Goal: Find specific page/section: Find specific page/section

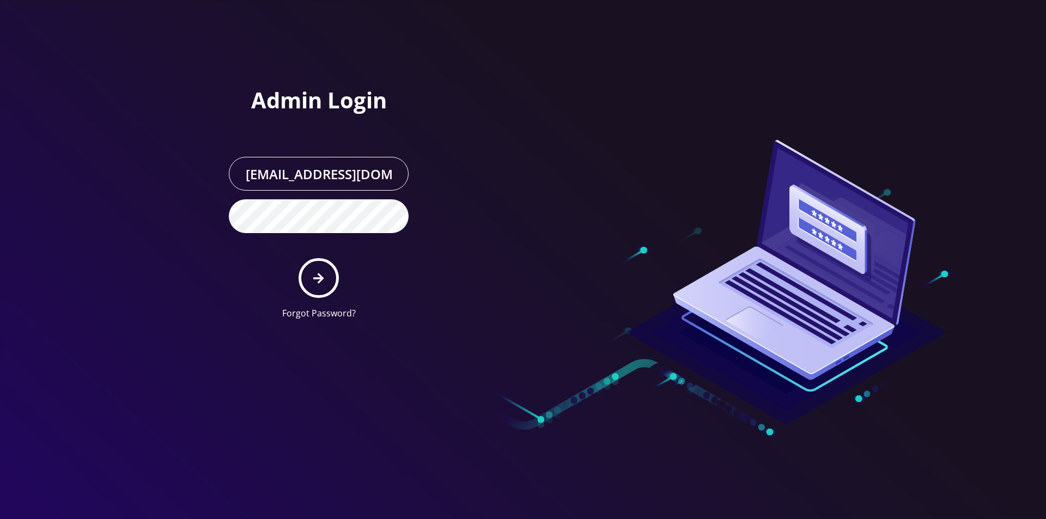
click at [318, 269] on button "submit" at bounding box center [319, 278] width 40 height 40
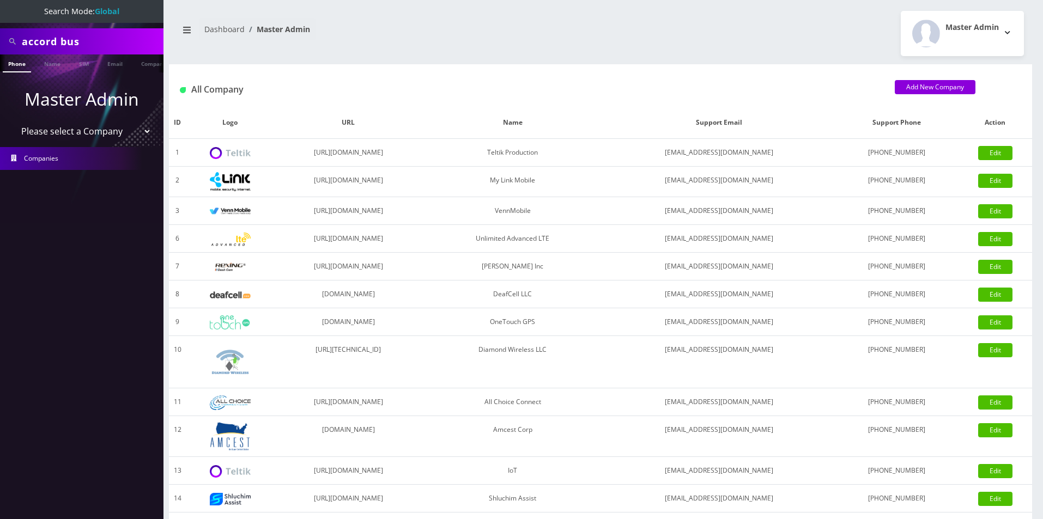
click at [57, 46] on input "accord bus" at bounding box center [91, 41] width 139 height 21
type input "ezra"
click at [50, 66] on link "Name" at bounding box center [52, 63] width 27 height 18
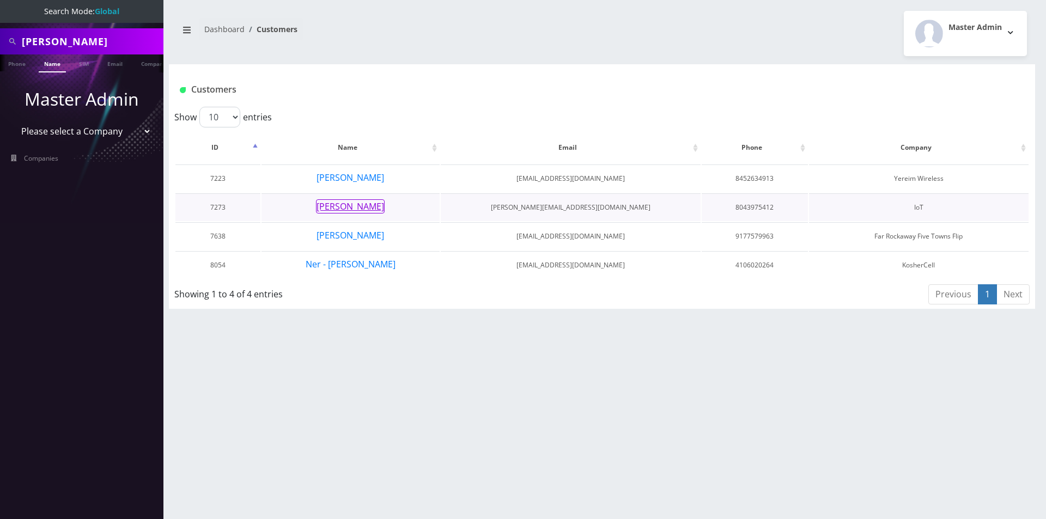
click at [360, 208] on button "[PERSON_NAME]" at bounding box center [350, 206] width 69 height 14
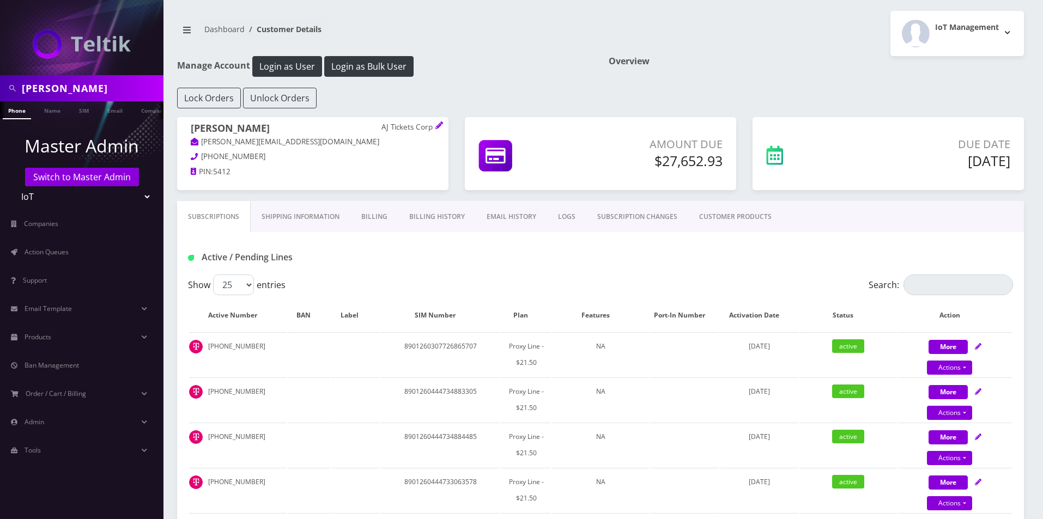
click at [277, 218] on link "Shipping Information" at bounding box center [301, 217] width 100 height 32
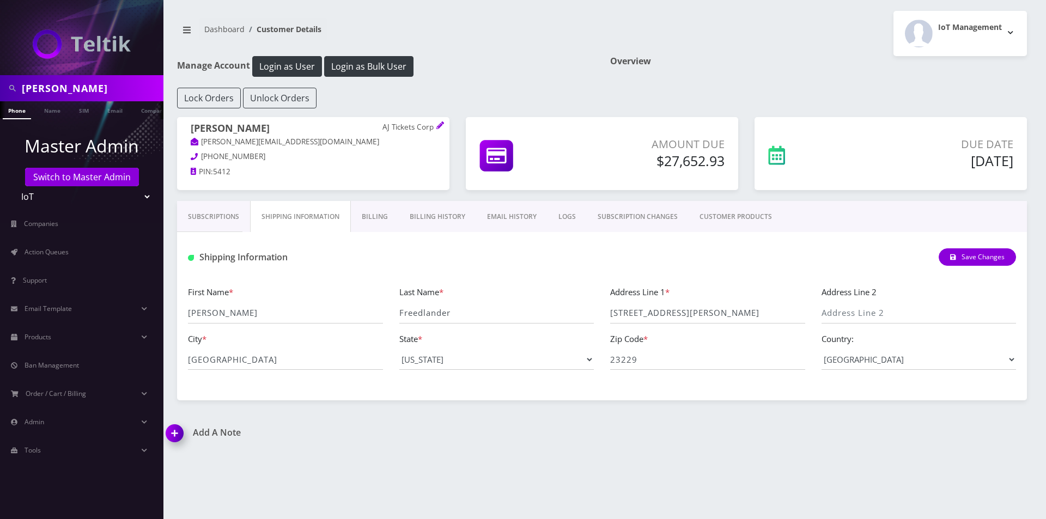
click at [379, 216] on link "Billing" at bounding box center [375, 217] width 48 height 32
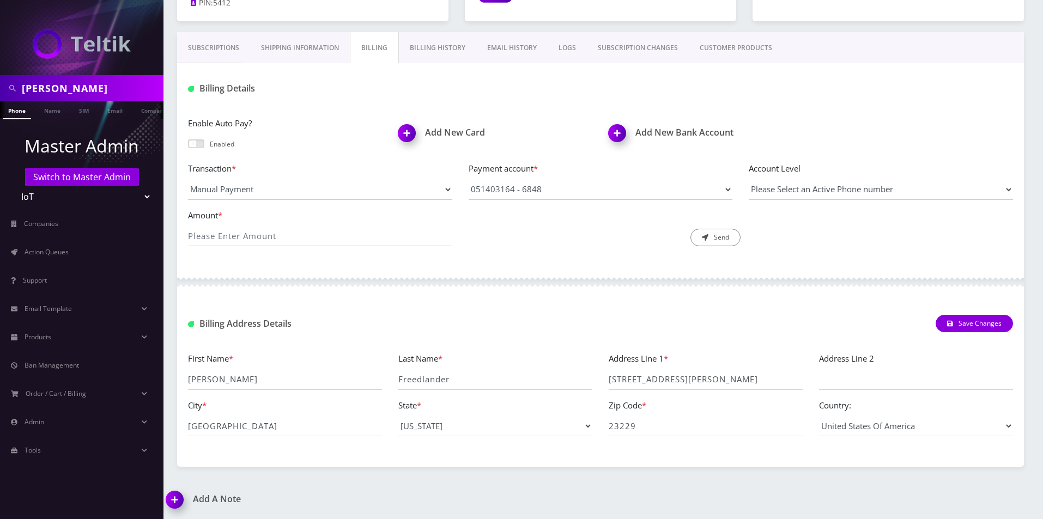
scroll to position [169, 0]
click at [693, 378] on input "[STREET_ADDRESS][PERSON_NAME]" at bounding box center [706, 379] width 194 height 21
click at [646, 423] on input "23229" at bounding box center [706, 425] width 194 height 21
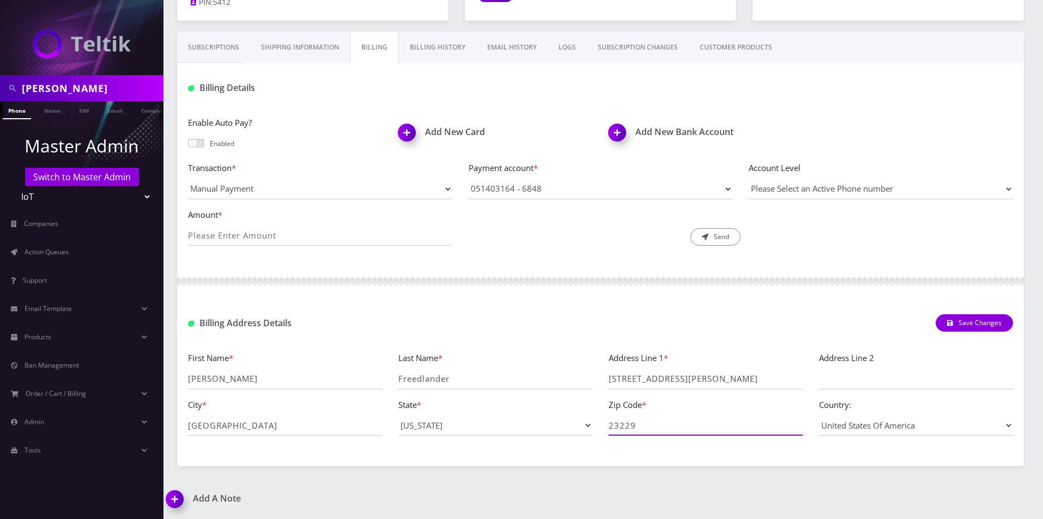
click at [646, 423] on input "23229" at bounding box center [706, 425] width 194 height 21
drag, startPoint x: 703, startPoint y: 376, endPoint x: 576, endPoint y: 379, distance: 127.0
click at [576, 379] on div "First Name * [PERSON_NAME] Last Name * Freedlander Address Line 1 * [STREET_ADD…" at bounding box center [600, 397] width 841 height 93
drag, startPoint x: 748, startPoint y: 377, endPoint x: 706, endPoint y: 378, distance: 42.0
click at [706, 378] on input "[STREET_ADDRESS][PERSON_NAME]" at bounding box center [706, 379] width 194 height 21
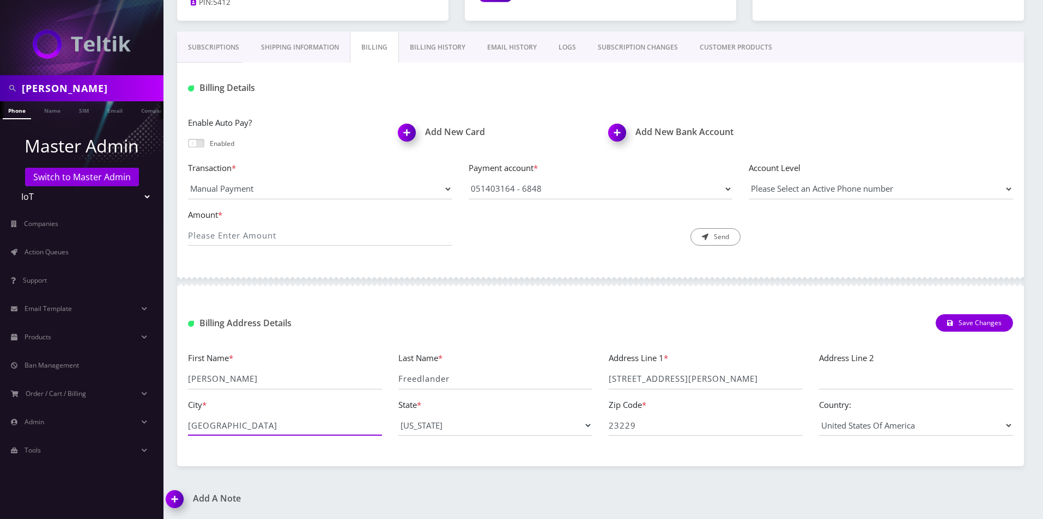
click at [258, 416] on input "[GEOGRAPHIC_DATA]" at bounding box center [285, 425] width 194 height 21
